Goal: Check status: Check status

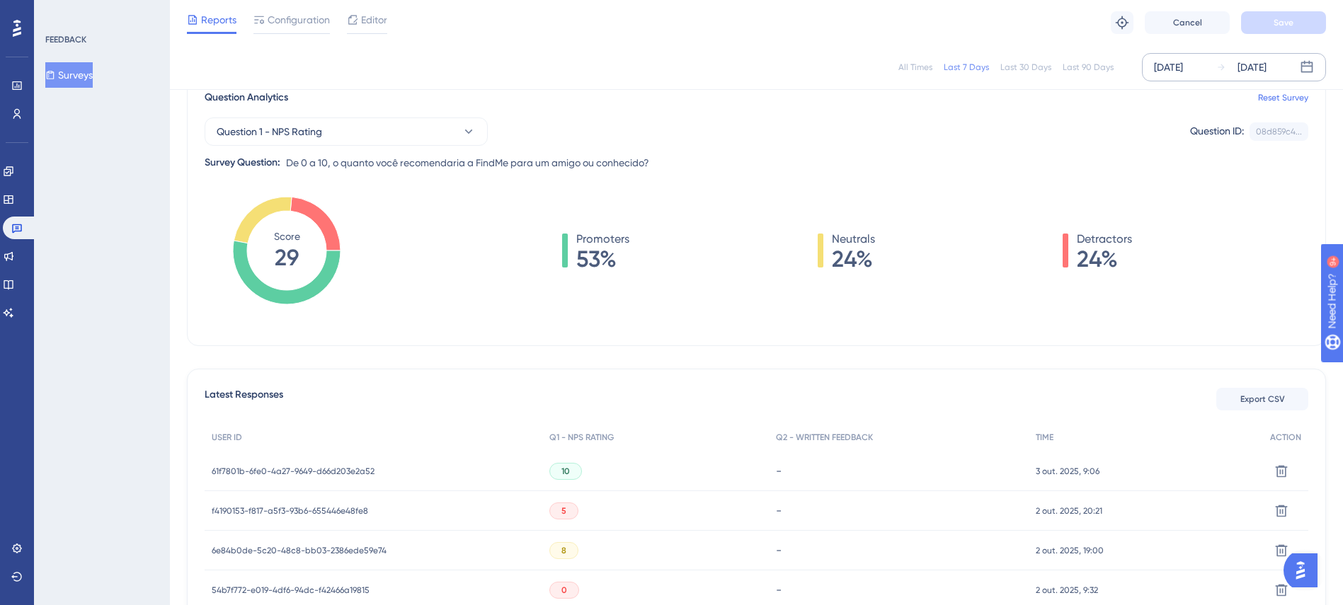
click at [1180, 71] on div "[DATE]" at bounding box center [1168, 67] width 29 height 17
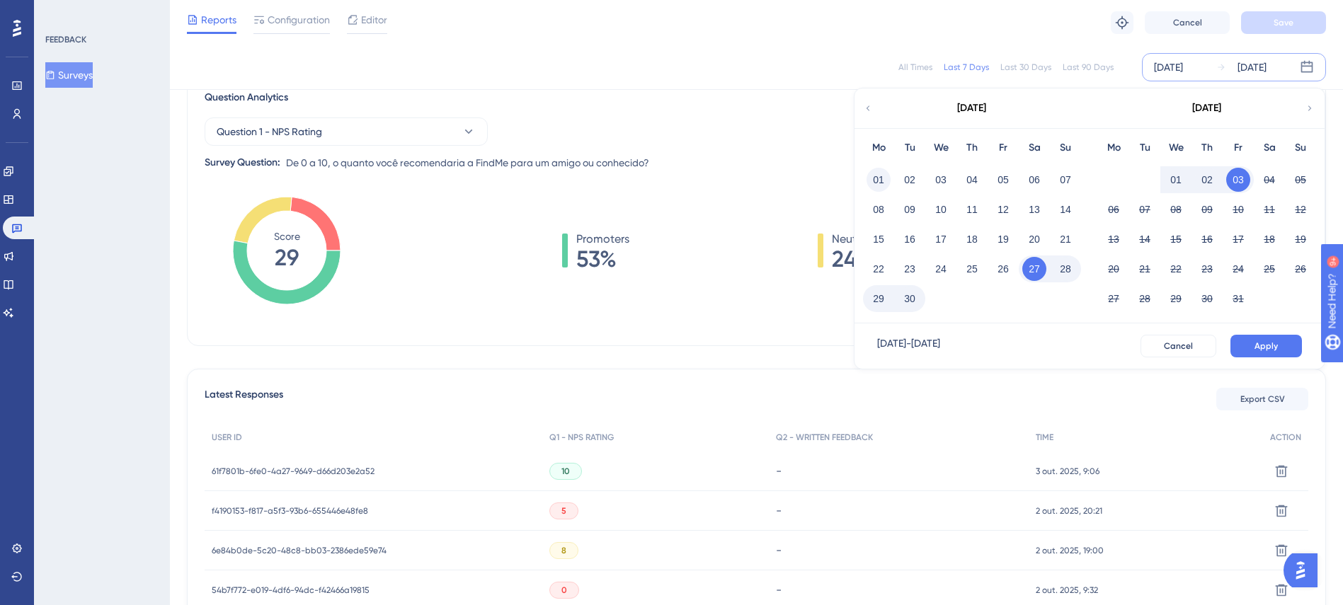
click at [875, 187] on button "01" at bounding box center [878, 180] width 24 height 24
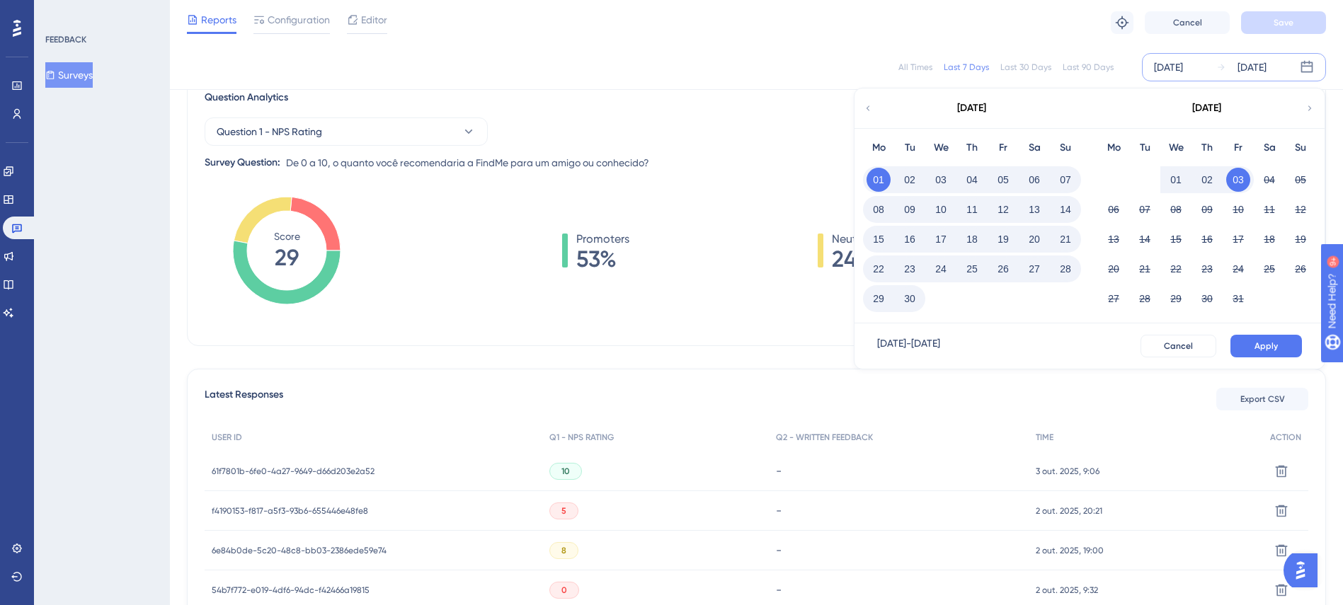
click at [905, 304] on button "30" at bounding box center [910, 299] width 24 height 24
click at [1268, 346] on span "Apply" at bounding box center [1265, 345] width 23 height 11
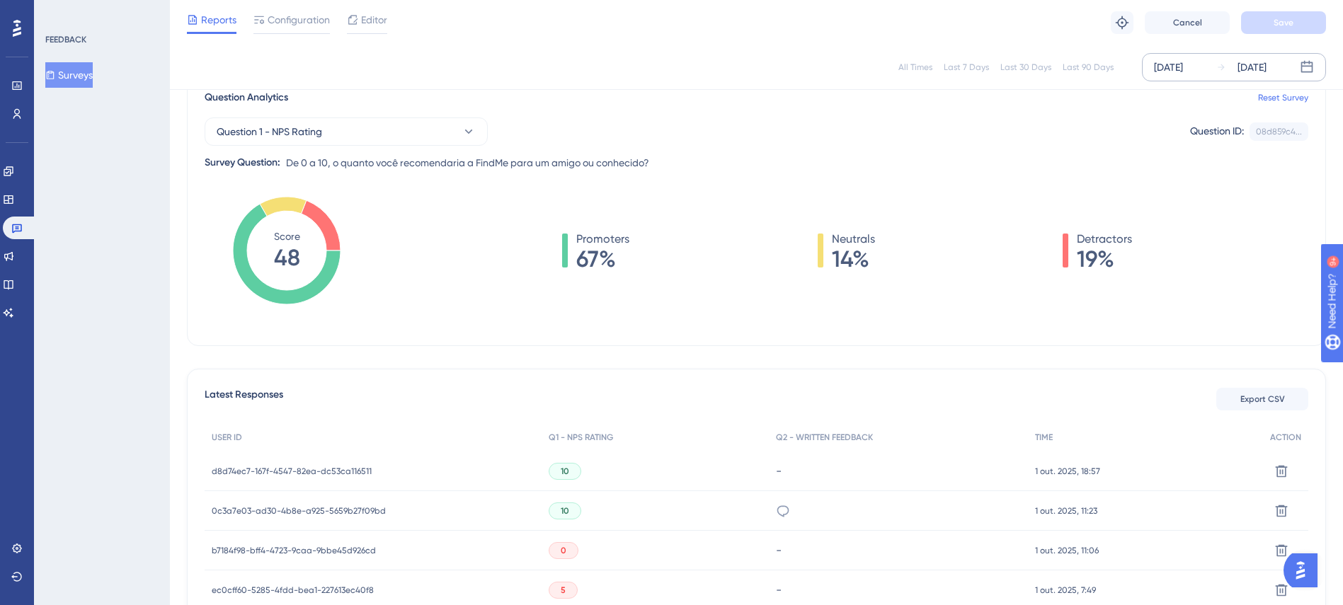
scroll to position [76, 0]
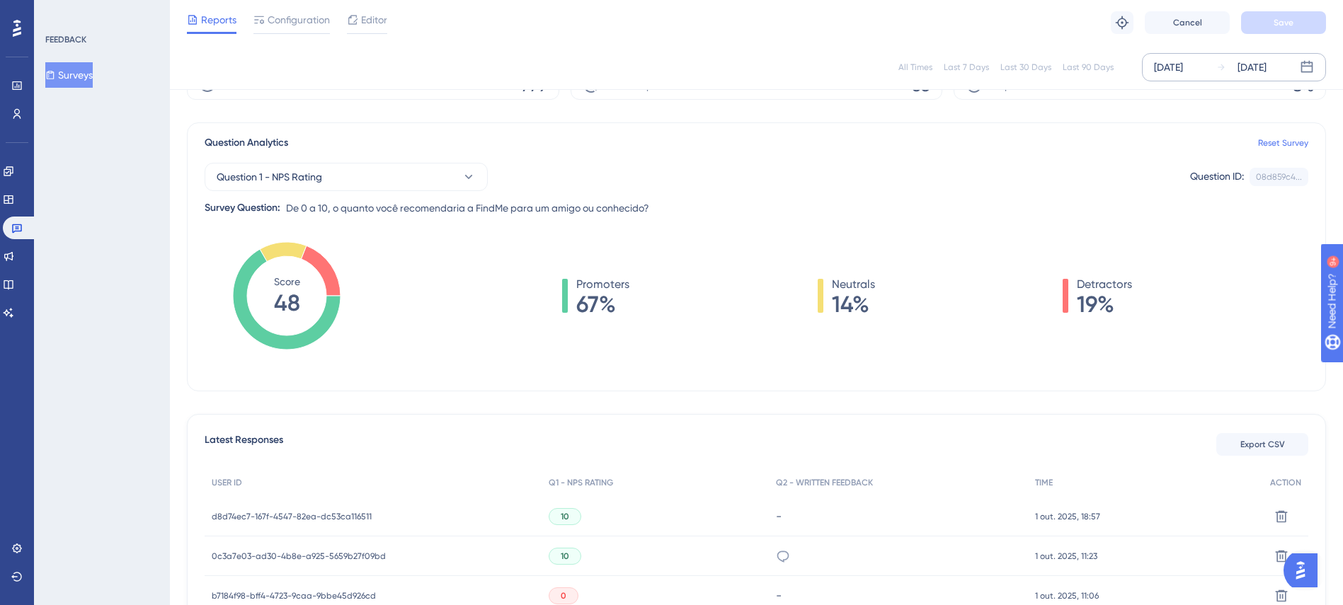
click at [1183, 61] on div "[DATE]" at bounding box center [1168, 67] width 29 height 17
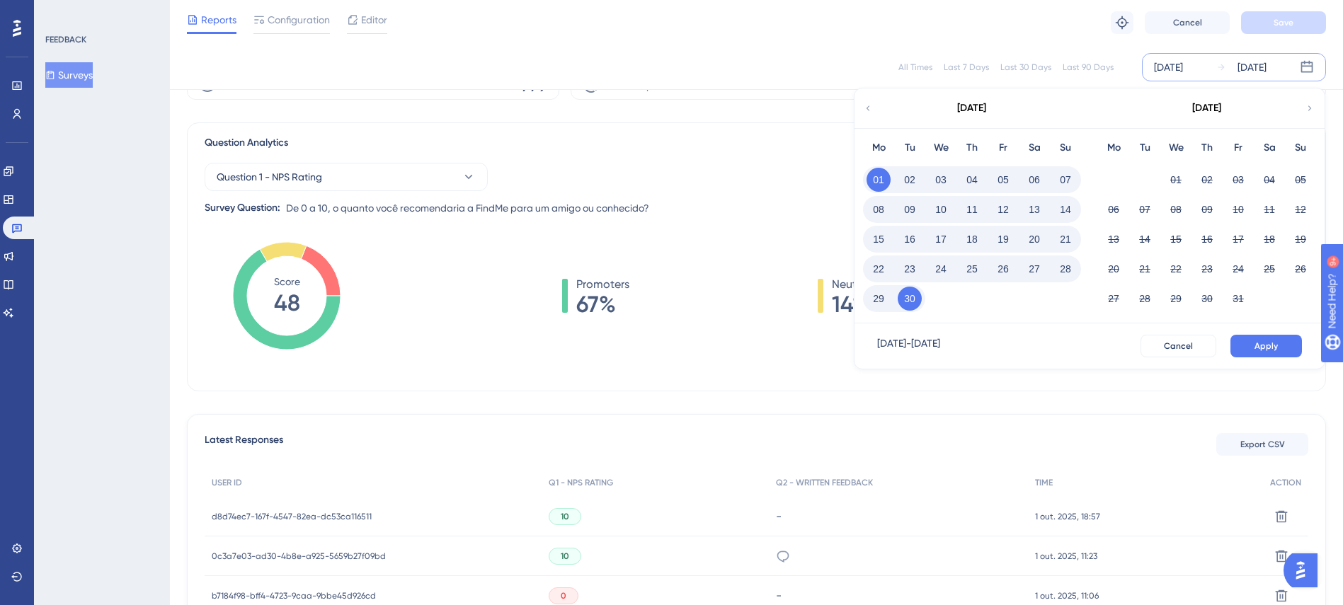
click at [1097, 224] on div "Mo Tu We Th Fr Sa Su 01 02 03 04 05 06 07 08 09 10 11 12 13 14 15 16 17 18 19 2…" at bounding box center [1206, 225] width 235 height 195
click at [1179, 347] on span "Cancel" at bounding box center [1178, 345] width 29 height 11
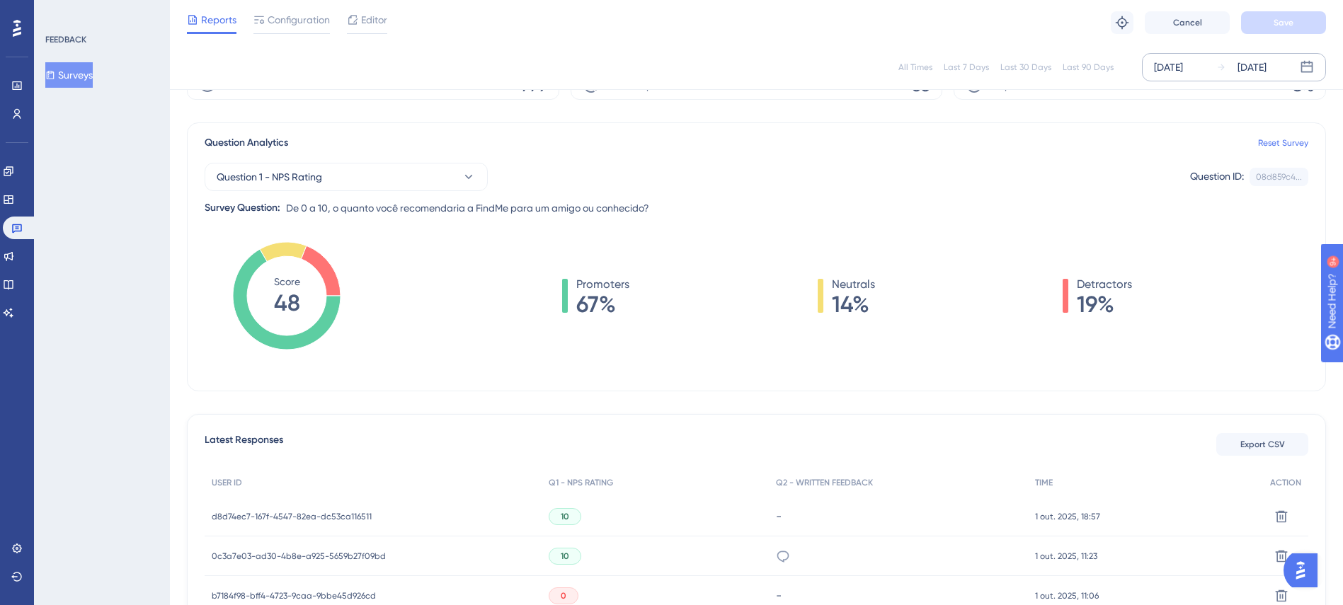
click at [1183, 74] on div "[DATE]" at bounding box center [1168, 67] width 29 height 17
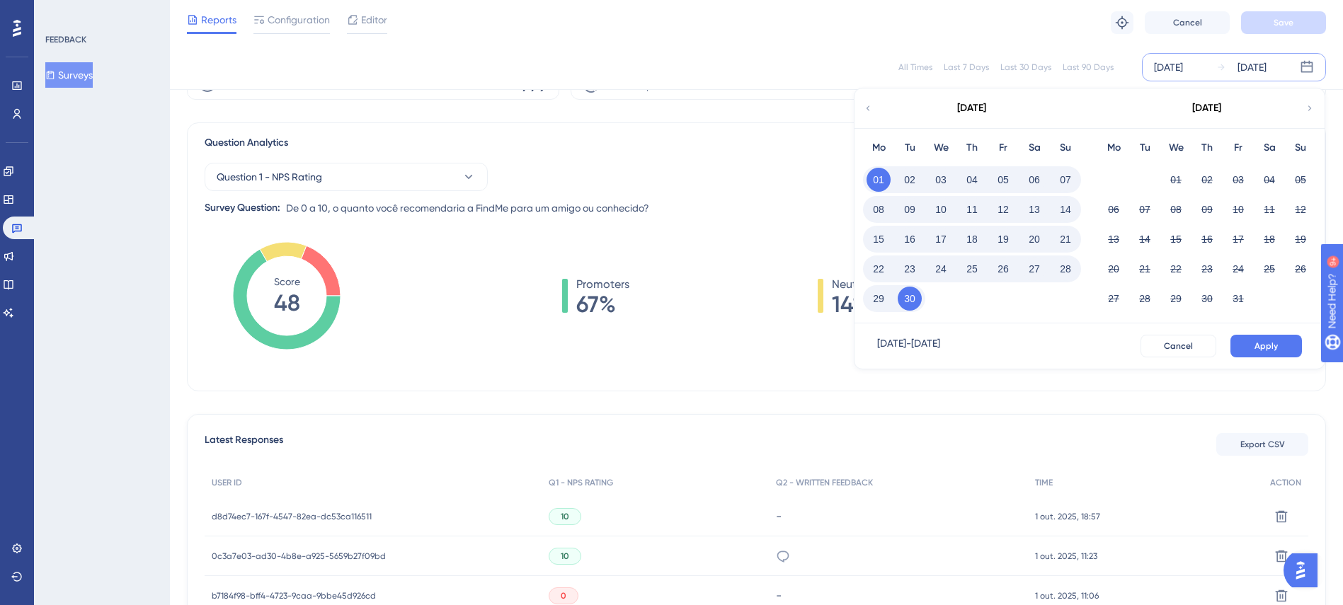
click at [1159, 173] on div "01 02 03 04 05" at bounding box center [1207, 179] width 218 height 30
click at [1052, 209] on div "14" at bounding box center [1065, 209] width 31 height 27
click at [910, 289] on button "30" at bounding box center [910, 299] width 24 height 24
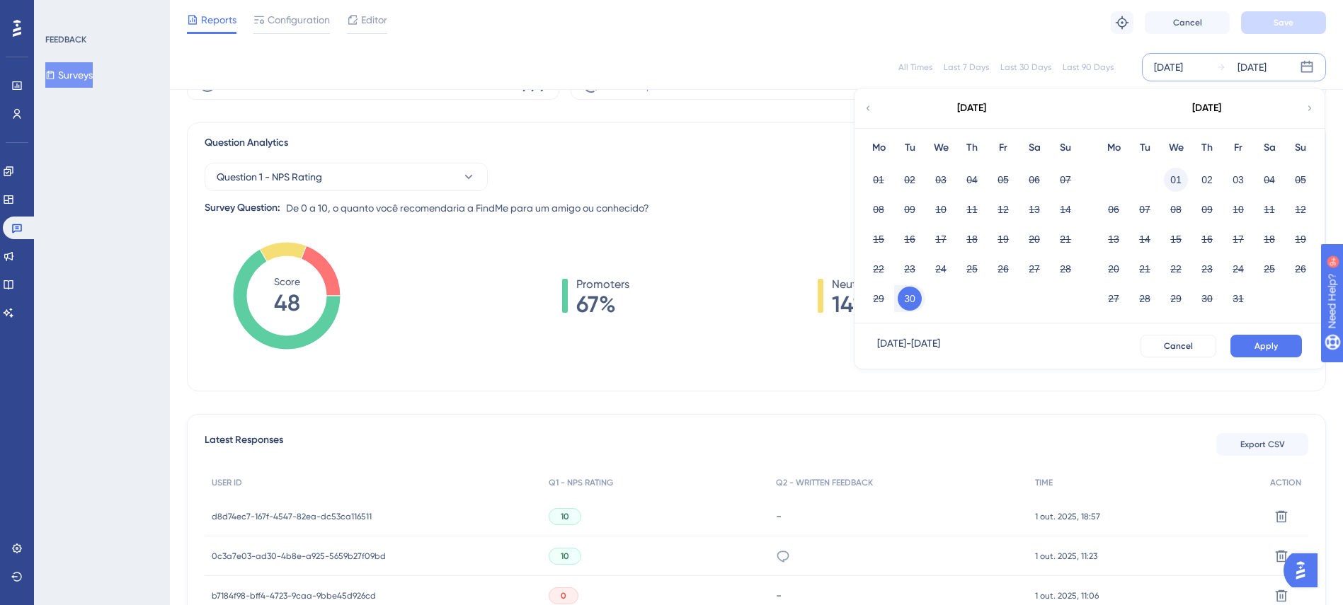
click at [1173, 176] on button "01" at bounding box center [1176, 180] width 24 height 24
click at [914, 294] on button "30" at bounding box center [910, 299] width 24 height 24
click at [906, 300] on button "30" at bounding box center [910, 299] width 24 height 24
click at [1227, 186] on div "03" at bounding box center [1237, 179] width 31 height 27
click at [880, 296] on button "29" at bounding box center [878, 299] width 24 height 24
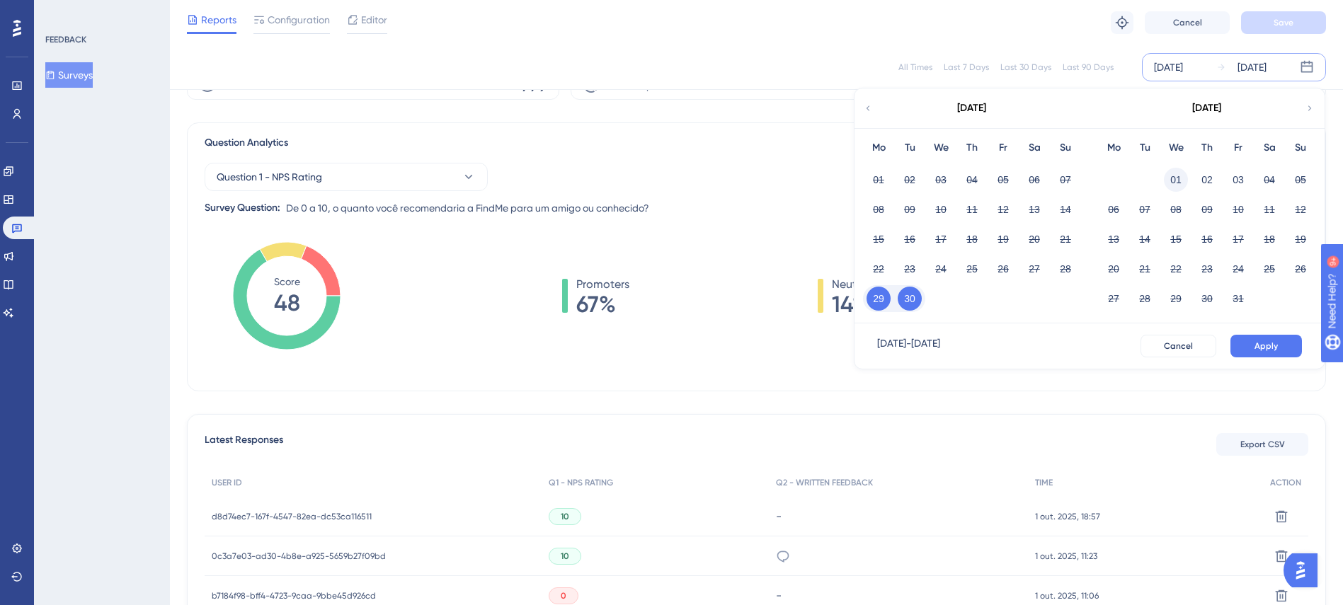
click at [1176, 180] on button "01" at bounding box center [1176, 180] width 24 height 24
click at [675, 126] on div "Question Analytics Reset Survey Question 1 - NPS Rating Question ID: 08d859c4..…" at bounding box center [756, 256] width 1139 height 269
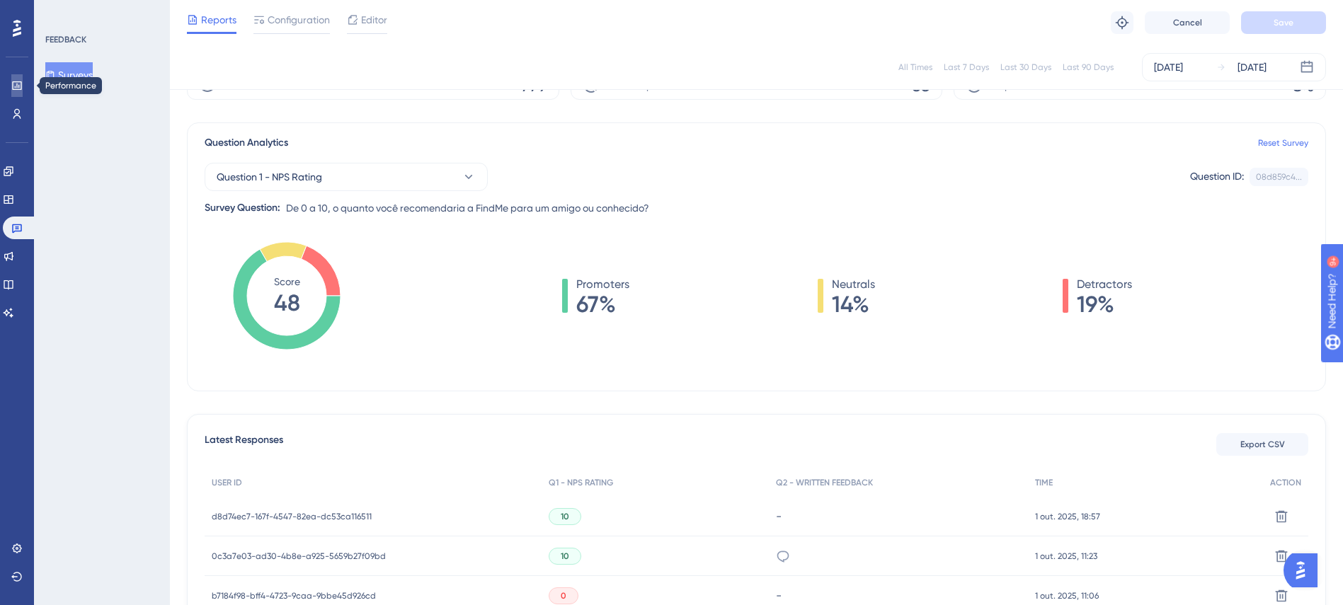
click at [11, 86] on link at bounding box center [16, 85] width 11 height 23
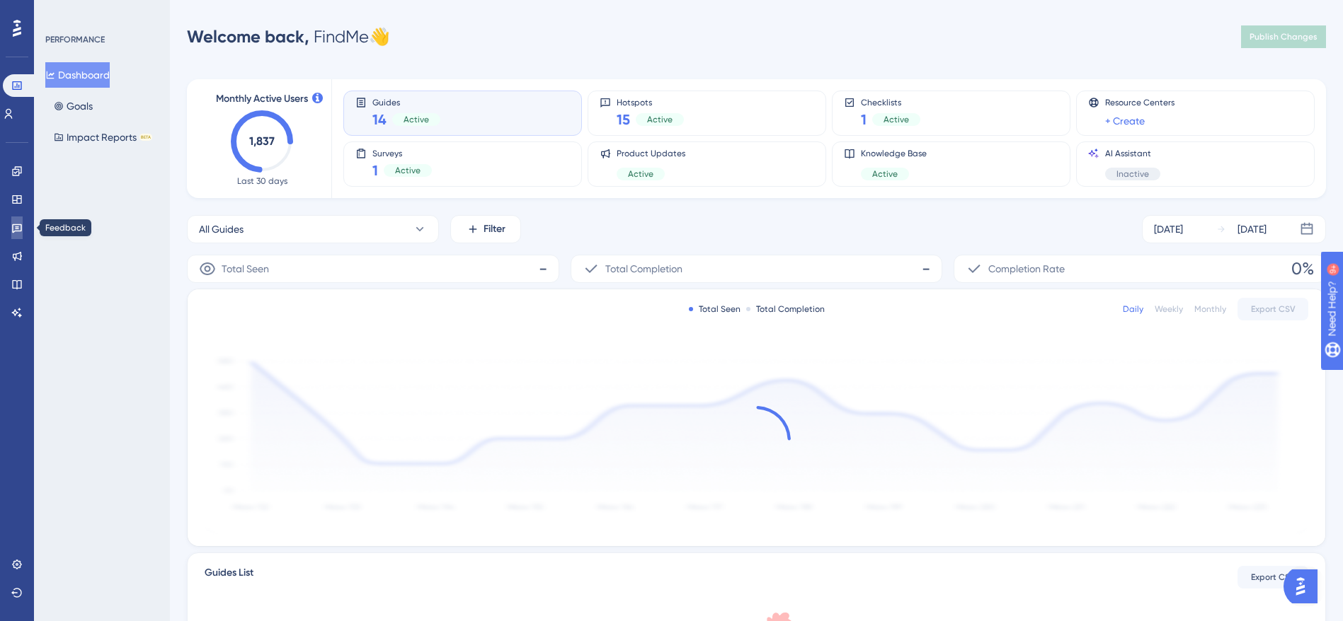
click at [18, 225] on icon at bounding box center [16, 227] width 11 height 11
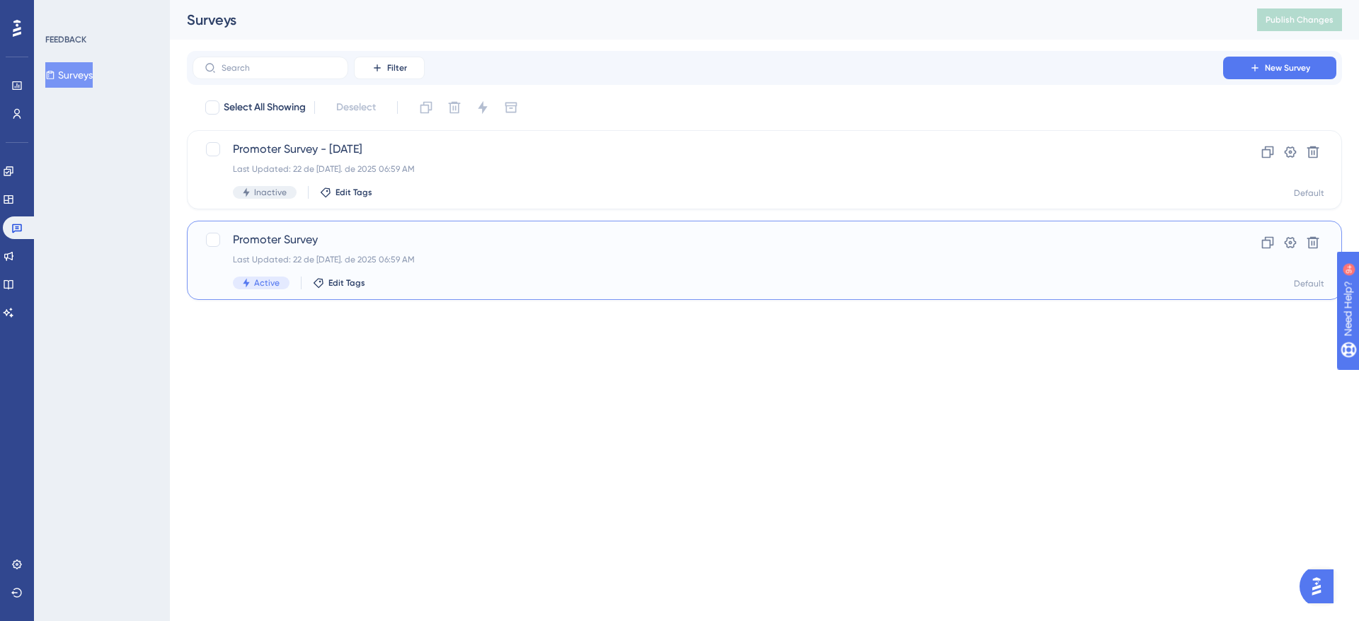
click at [401, 259] on div "Last Updated: 22 de [DATE]. de 2025 06:59 AM" at bounding box center [708, 259] width 950 height 11
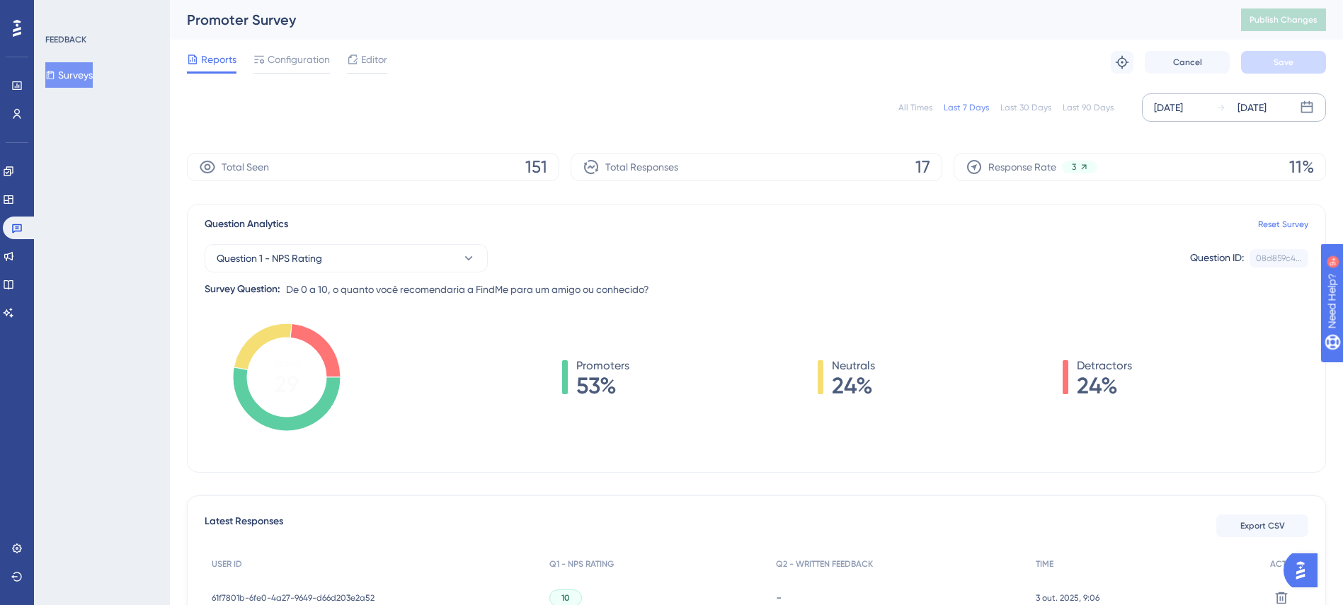
click at [1167, 105] on div "[DATE]" at bounding box center [1168, 107] width 29 height 17
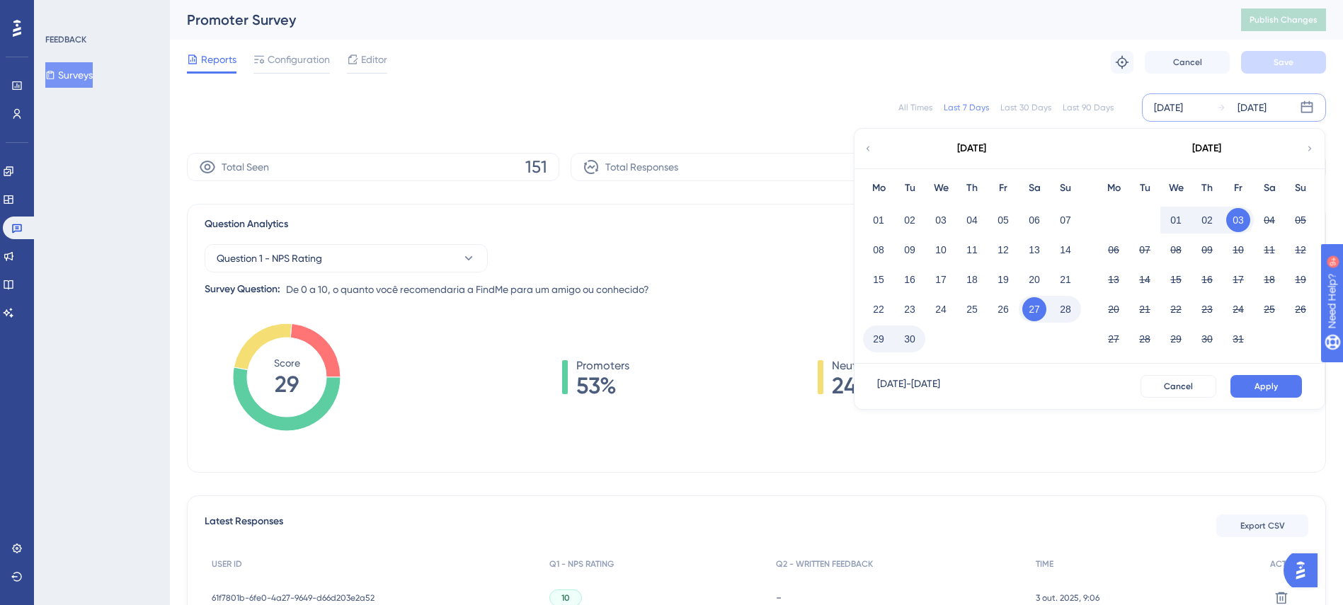
click at [1166, 212] on button "01" at bounding box center [1176, 220] width 24 height 24
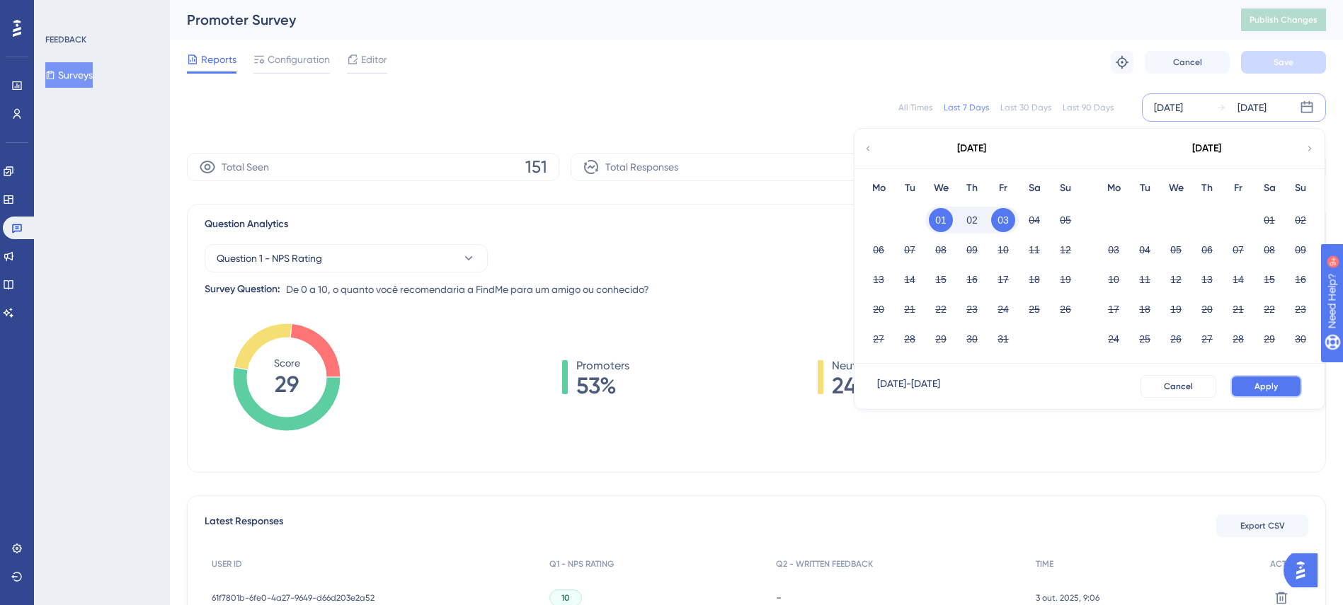
click at [1254, 380] on button "Apply" at bounding box center [1265, 386] width 71 height 23
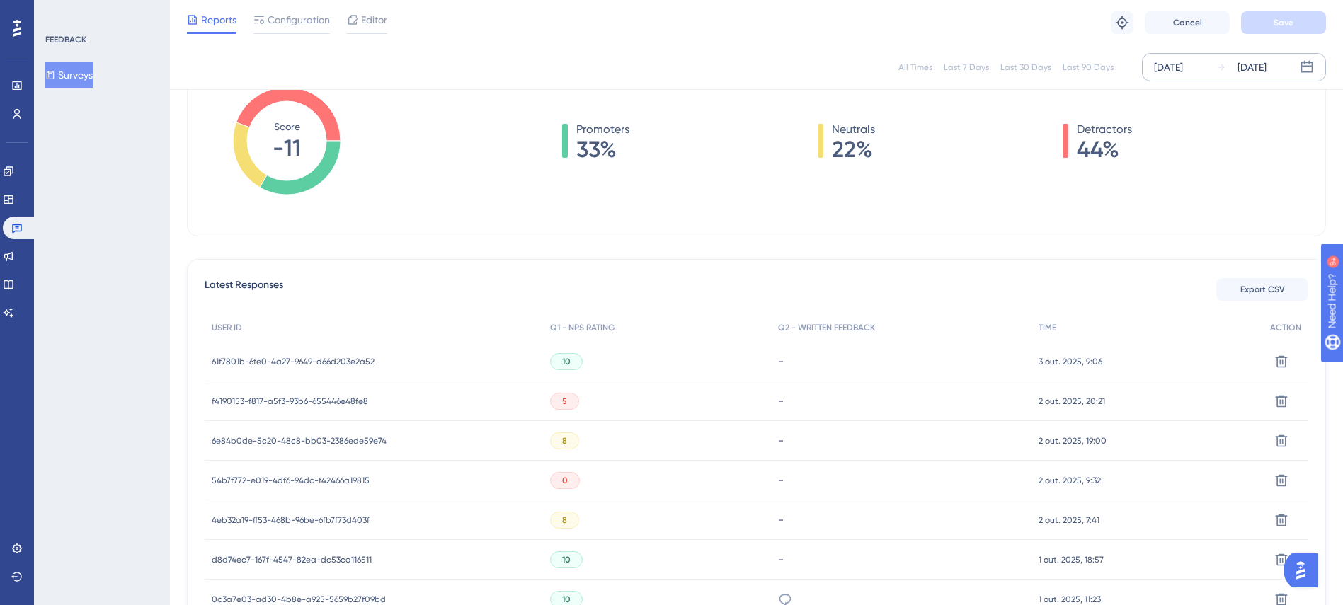
scroll to position [8, 0]
